Goal: Information Seeking & Learning: Learn about a topic

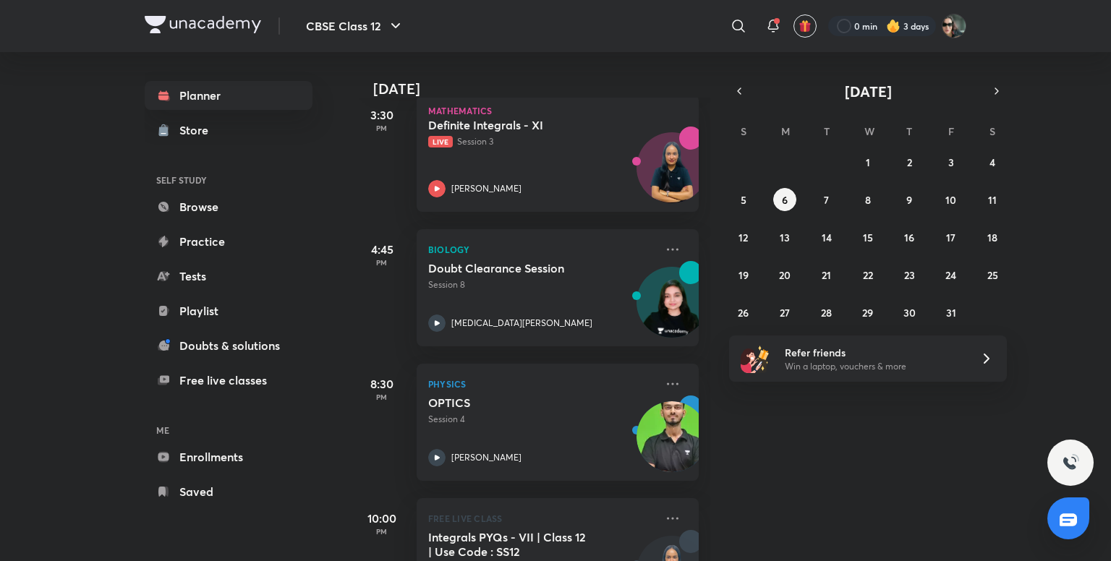
scroll to position [215, 0]
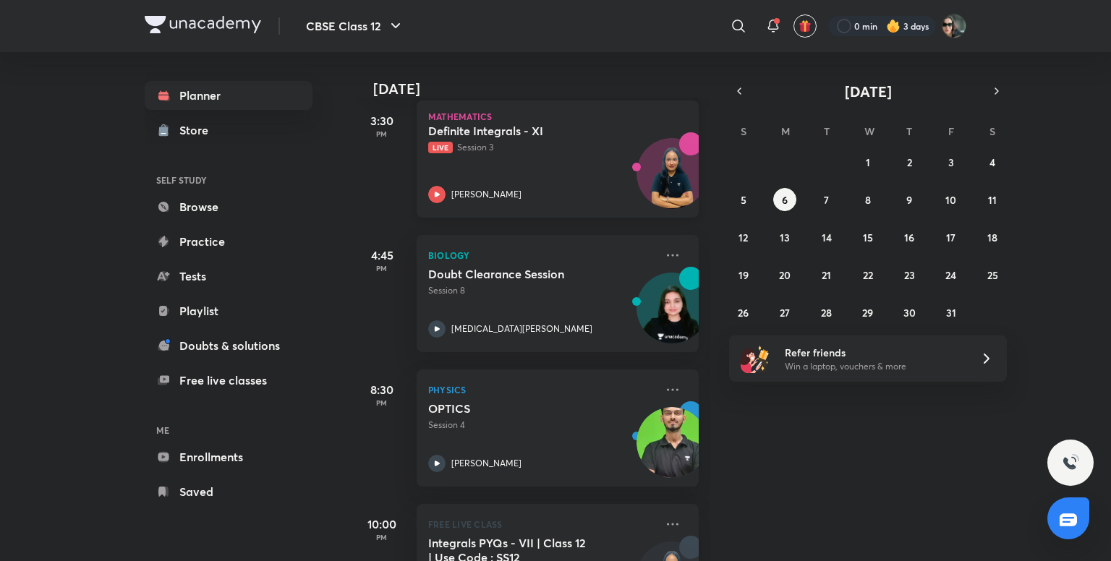
click at [573, 152] on p "Live Session 3" at bounding box center [541, 147] width 227 height 13
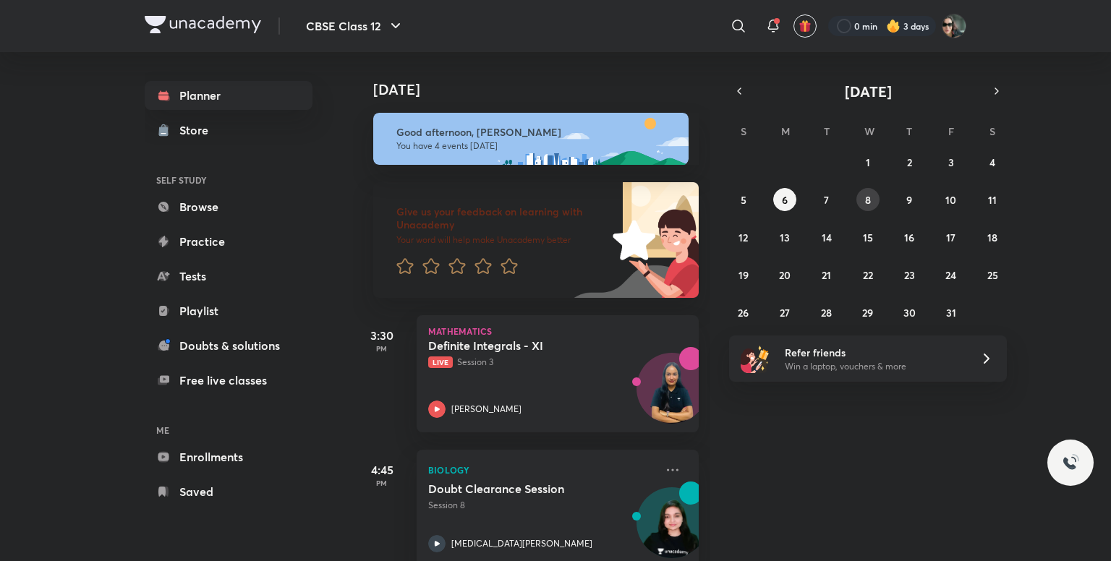
click at [862, 200] on button "8" at bounding box center [868, 199] width 23 height 23
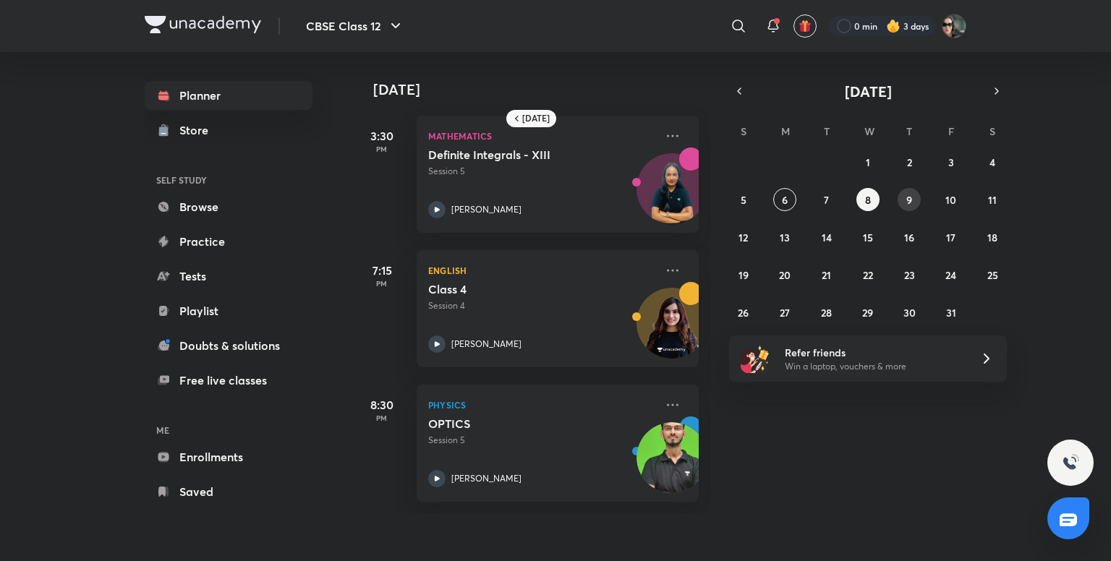
click at [900, 207] on div "28 29 30 1 2 3 4 5 6 7 8 9 10 11 12 13 14 15 16 17 18 19 20 21 22 23 24 25 26 2…" at bounding box center [868, 237] width 278 height 174
click at [909, 198] on abbr "9" at bounding box center [910, 200] width 6 height 14
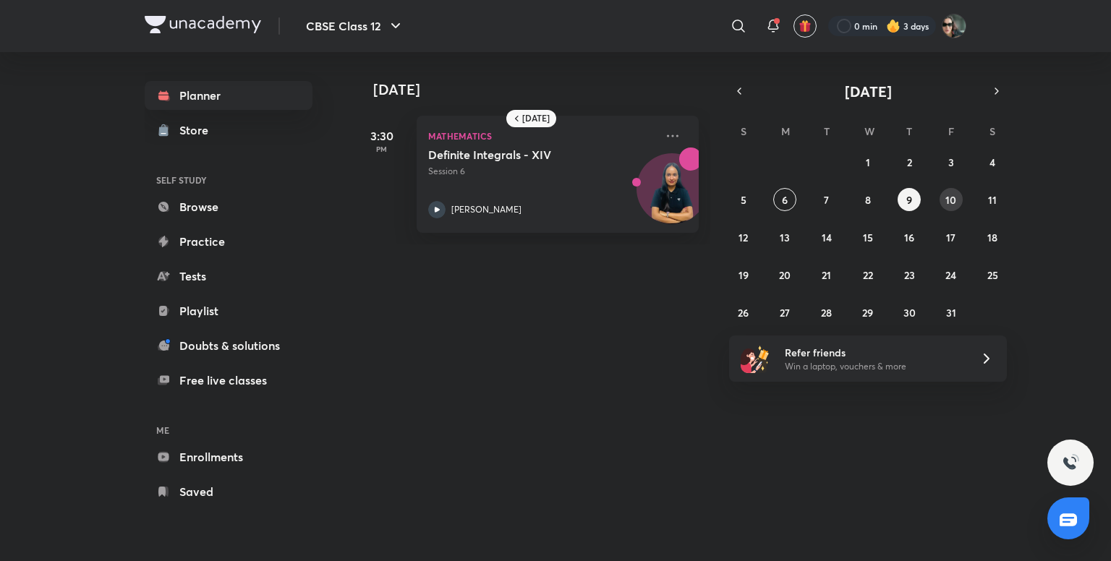
click at [949, 200] on abbr "10" at bounding box center [951, 200] width 11 height 14
